Goal: Entertainment & Leisure: Consume media (video, audio)

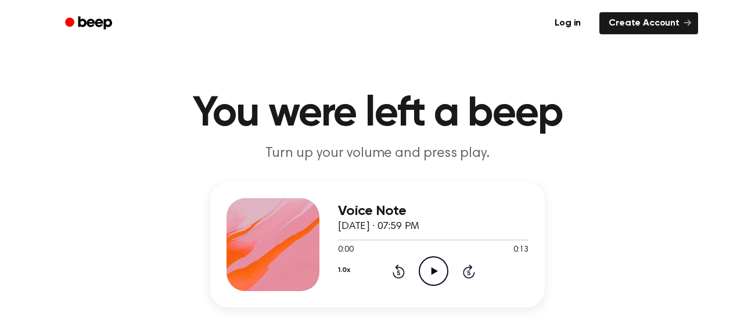
click at [433, 264] on icon "Play Audio" at bounding box center [434, 271] width 30 height 30
click at [435, 264] on icon "Play Audio" at bounding box center [434, 271] width 30 height 30
click at [424, 271] on icon "Play Audio" at bounding box center [434, 271] width 30 height 30
click at [428, 259] on icon "Play Audio" at bounding box center [434, 271] width 30 height 30
click at [425, 267] on icon "Play Audio" at bounding box center [434, 271] width 30 height 30
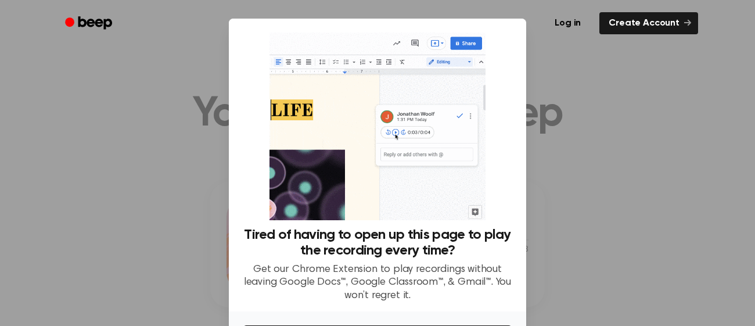
click at [615, 103] on div at bounding box center [377, 163] width 755 height 326
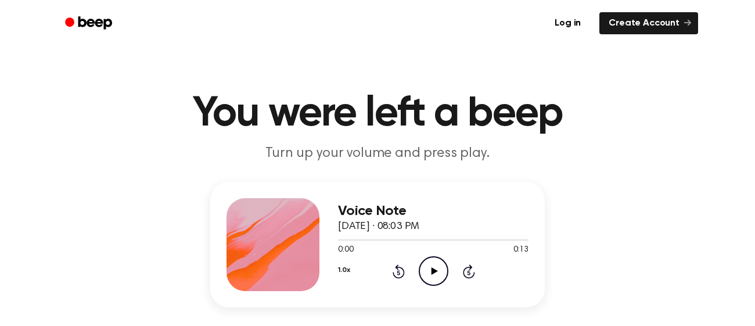
click at [435, 257] on circle at bounding box center [433, 271] width 28 height 28
